Goal: Information Seeking & Learning: Learn about a topic

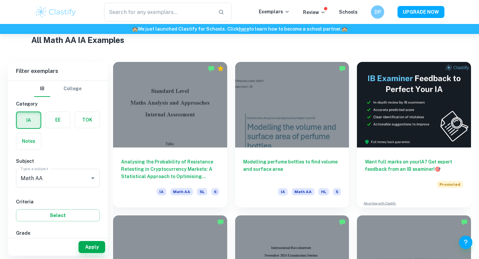
scroll to position [162, 0]
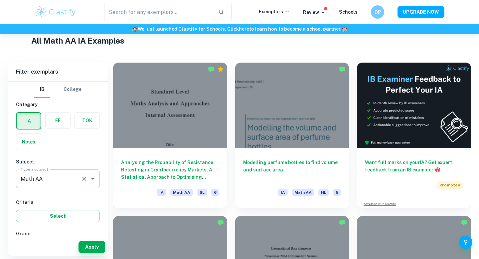
click at [57, 176] on input "Math AA" at bounding box center [48, 178] width 59 height 13
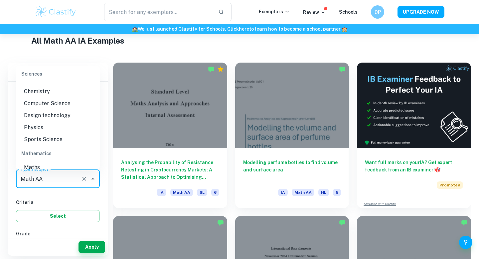
scroll to position [857, 0]
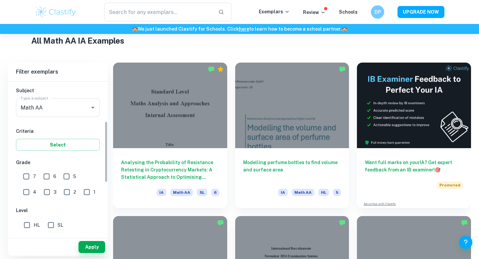
scroll to position [144, 0]
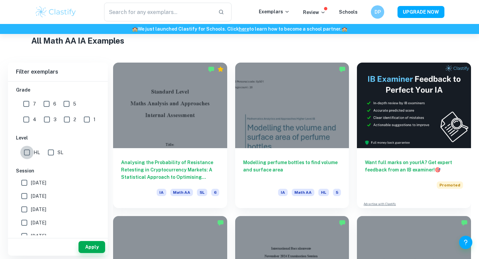
click at [29, 154] on input "HL" at bounding box center [26, 152] width 13 height 13
checkbox input "true"
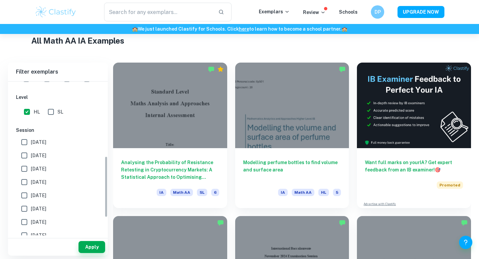
scroll to position [194, 0]
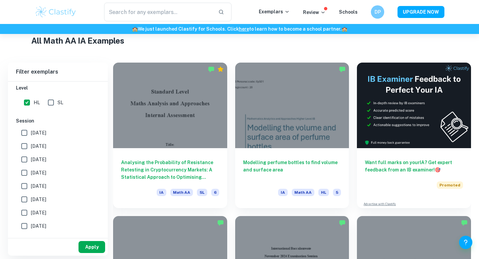
click at [95, 247] on button "Apply" at bounding box center [92, 247] width 27 height 12
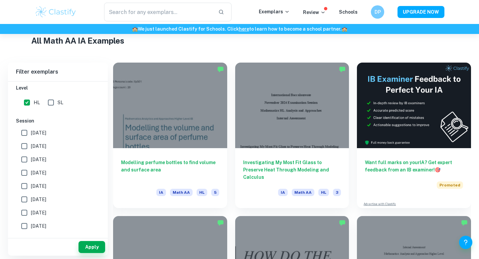
click at [27, 136] on input "[DATE]" at bounding box center [24, 132] width 13 height 13
click at [98, 246] on button "Apply" at bounding box center [92, 247] width 27 height 12
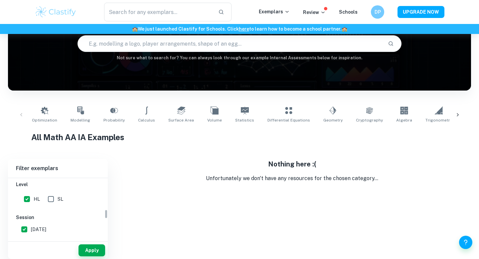
scroll to position [204, 0]
click at [26, 220] on input "[DATE]" at bounding box center [24, 218] width 13 height 13
checkbox input "false"
click at [24, 233] on input "[DATE]" at bounding box center [24, 232] width 13 height 13
click at [89, 249] on button "Apply" at bounding box center [92, 250] width 27 height 12
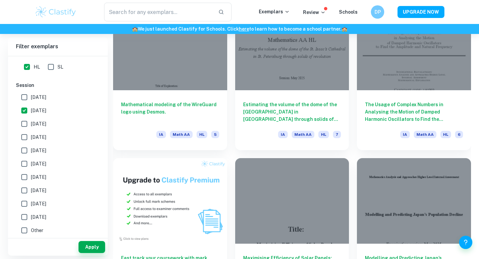
scroll to position [371, 0]
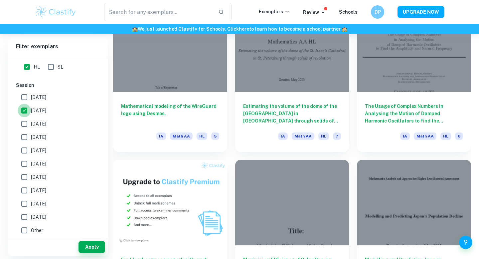
click at [23, 112] on input "[DATE]" at bounding box center [24, 110] width 13 height 13
checkbox input "false"
click at [94, 247] on button "Apply" at bounding box center [92, 247] width 27 height 12
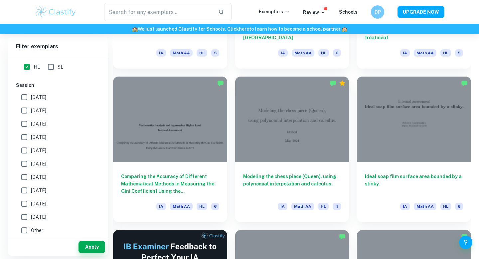
scroll to position [915, 0]
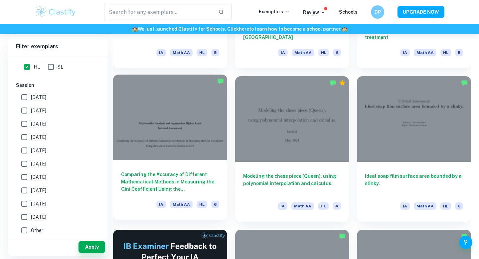
click at [207, 180] on h6 "Comparing the Accuracy of Different Mathematical Methods in Measuring the Gini …" at bounding box center [170, 182] width 98 height 22
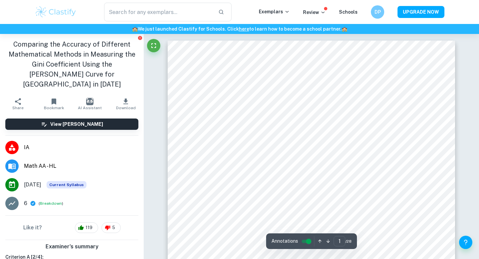
scroll to position [0, 0]
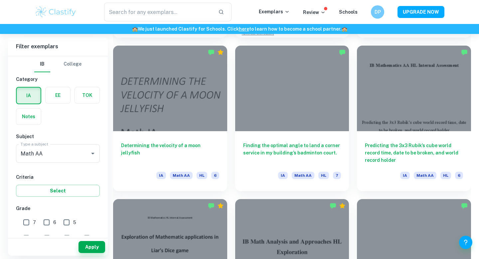
scroll to position [1407, 0]
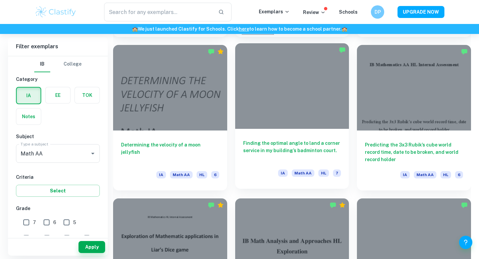
click at [284, 156] on h6 "Finding the optimal angle to land a corner service in my building’s badminton c…" at bounding box center [292, 150] width 98 height 22
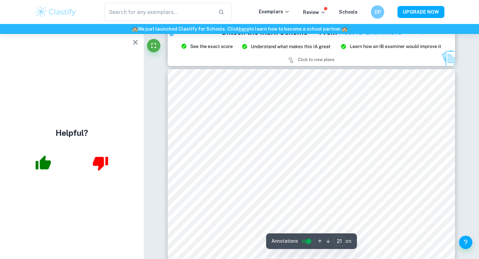
scroll to position [8403, 0]
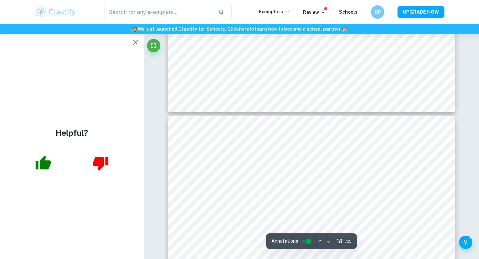
type input "17"
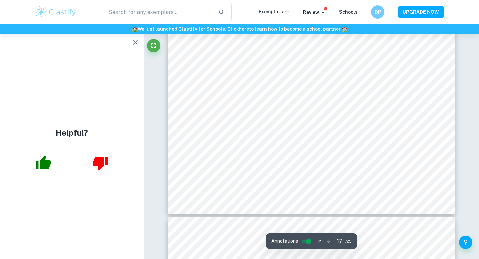
scroll to position [6977, 0]
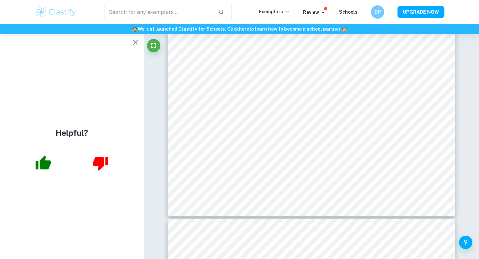
click at [133, 42] on icon "button" at bounding box center [135, 42] width 8 height 8
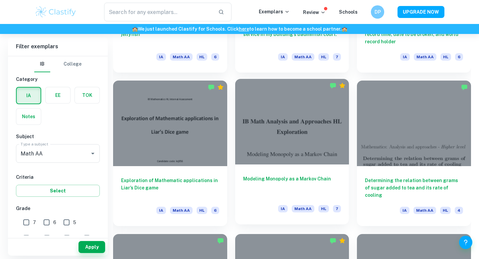
scroll to position [1547, 0]
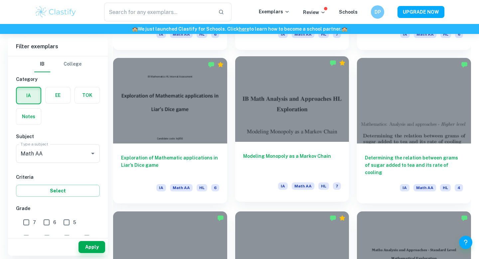
click at [297, 152] on h6 "Modeling Monopoly as a Markov Chain" at bounding box center [292, 163] width 98 height 22
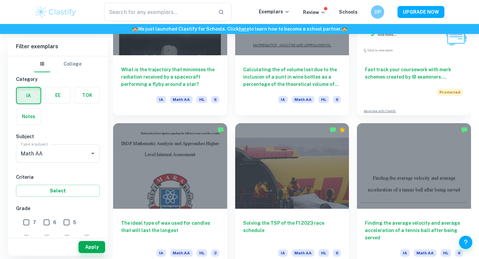
scroll to position [2133, 0]
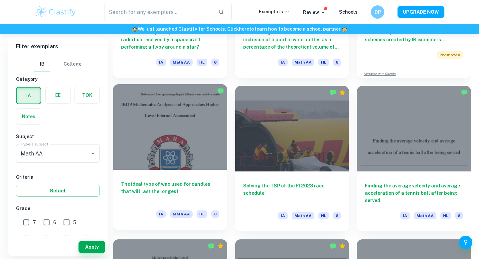
click at [201, 187] on h6 "The ideal type of wax used for candles that will last the longest" at bounding box center [170, 191] width 98 height 22
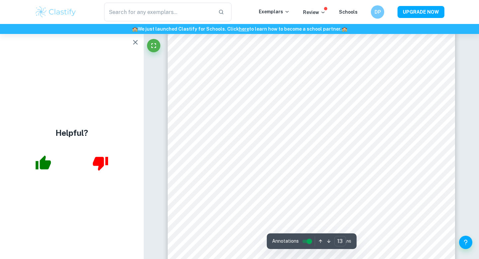
scroll to position [5189, 0]
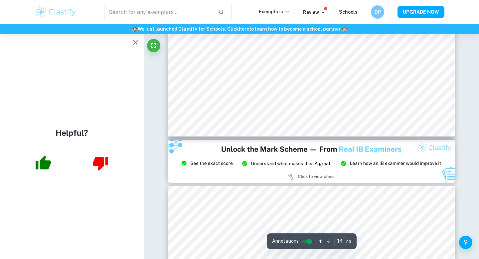
type input "15"
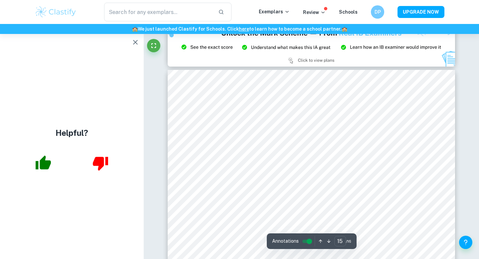
scroll to position [5888, 0]
